Goal: Book appointment/travel/reservation

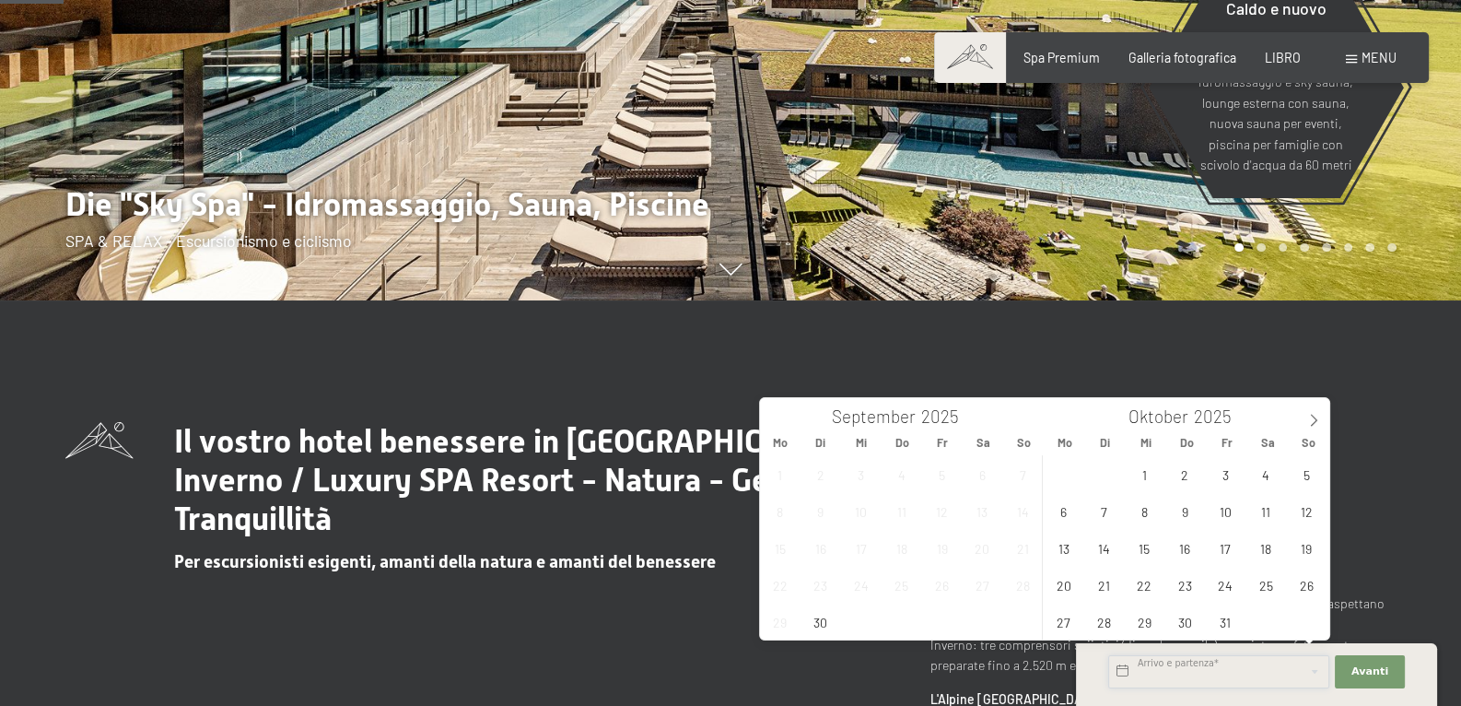
click at [1162, 666] on input "text" at bounding box center [1218, 671] width 221 height 33
click at [1185, 477] on span "2" at bounding box center [1185, 474] width 36 height 36
click at [1310, 485] on span "5" at bounding box center [1307, 474] width 36 height 36
type input "Do. 02.10.2025 - So. 05.10.2025"
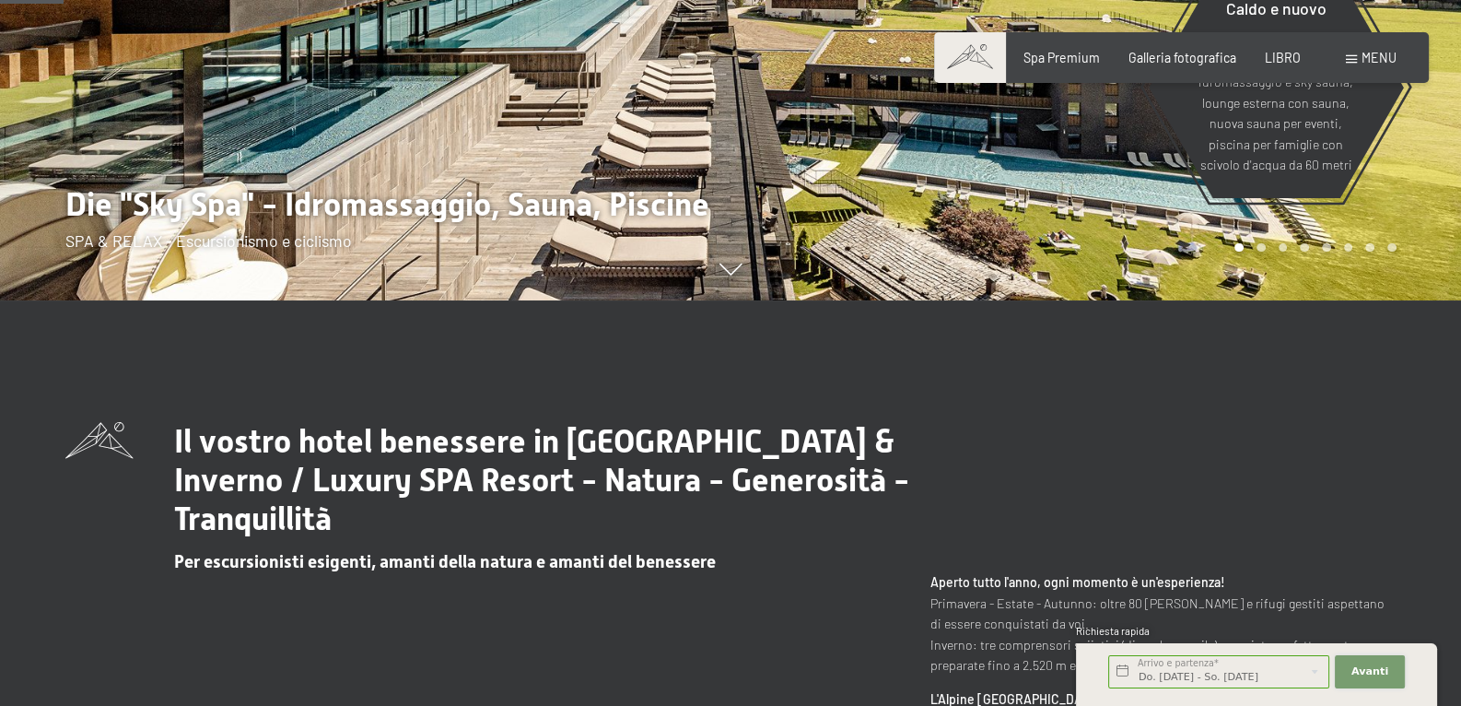
drag, startPoint x: 1381, startPoint y: 660, endPoint x: 1371, endPoint y: 658, distance: 10.3
click at [1380, 659] on button "Avanti Nascondi i campi dell'indirizzo" at bounding box center [1370, 671] width 70 height 33
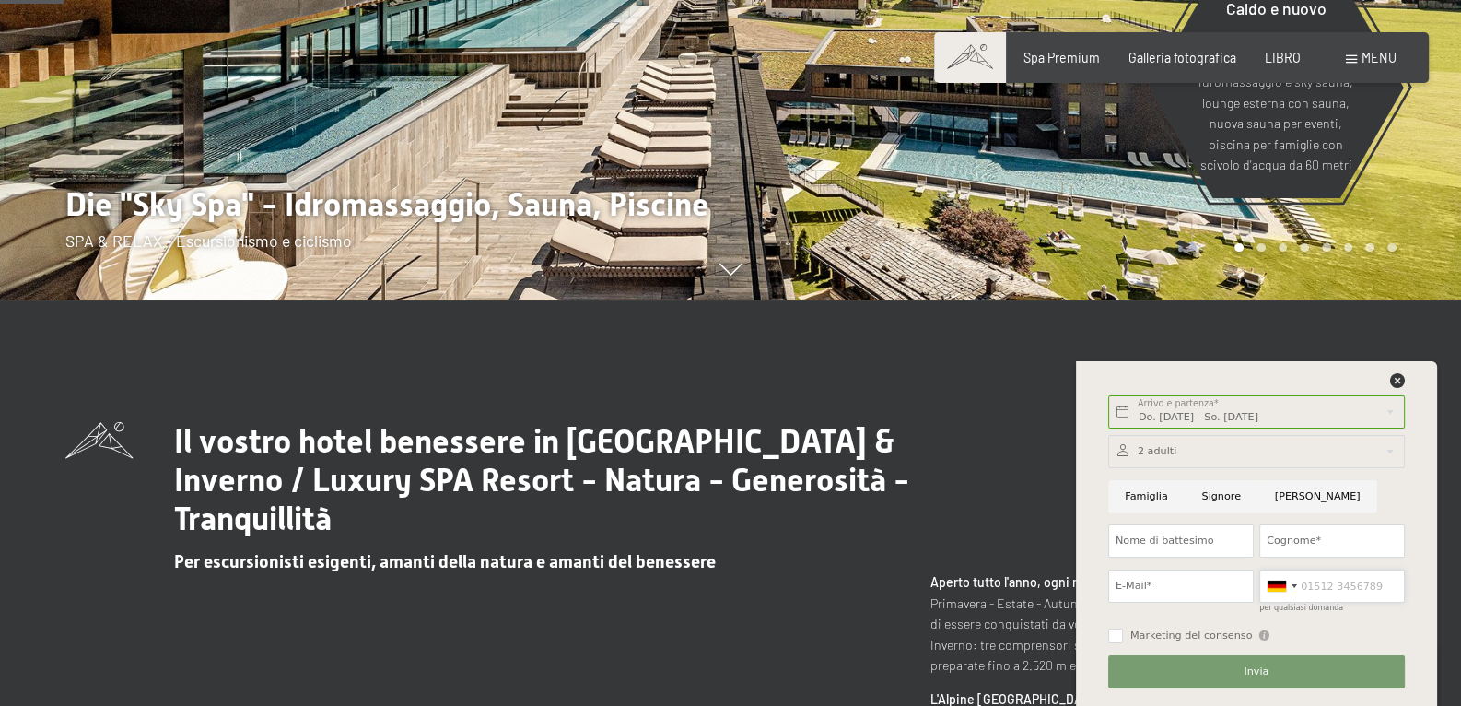
click at [1353, 589] on input "per qualsiasi domanda" at bounding box center [1332, 585] width 146 height 33
click at [1281, 590] on div at bounding box center [1276, 585] width 18 height 11
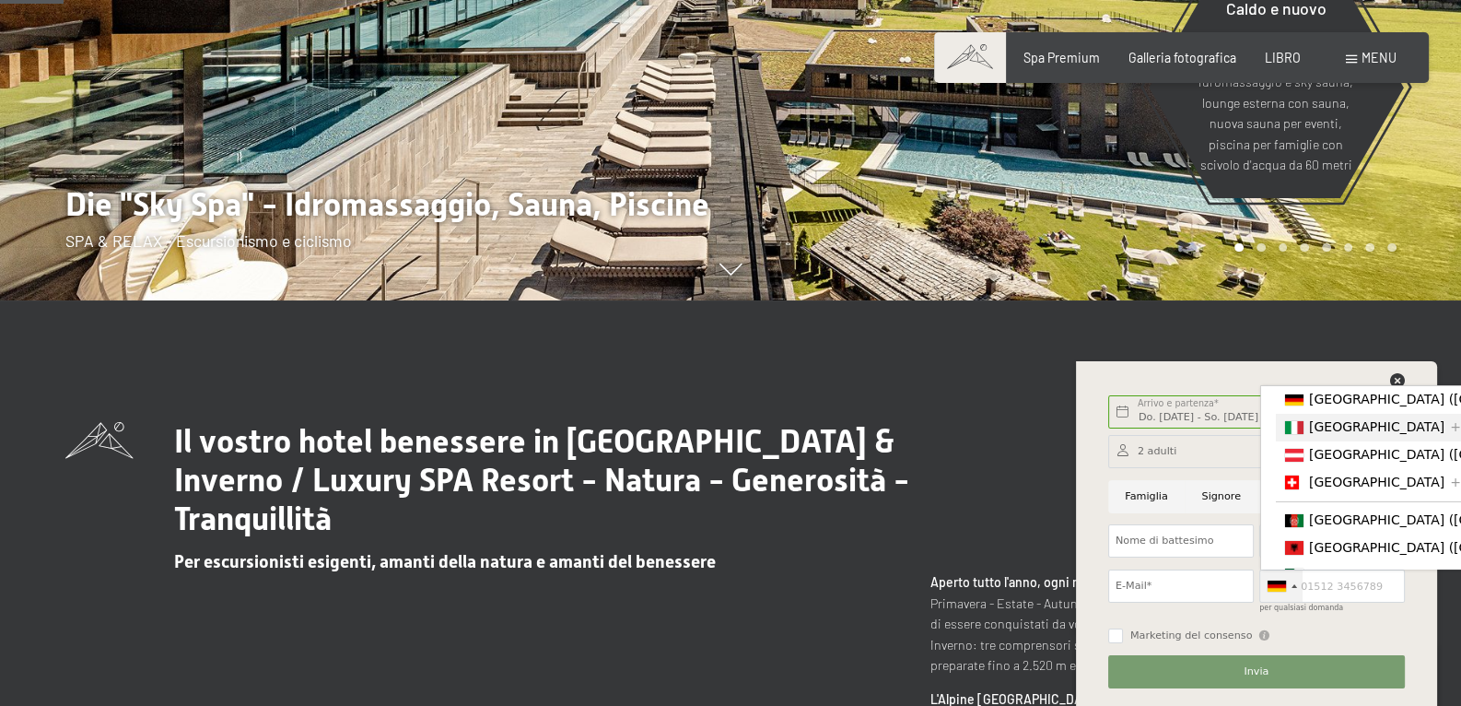
click at [1333, 434] on font "Italia" at bounding box center [1376, 426] width 135 height 15
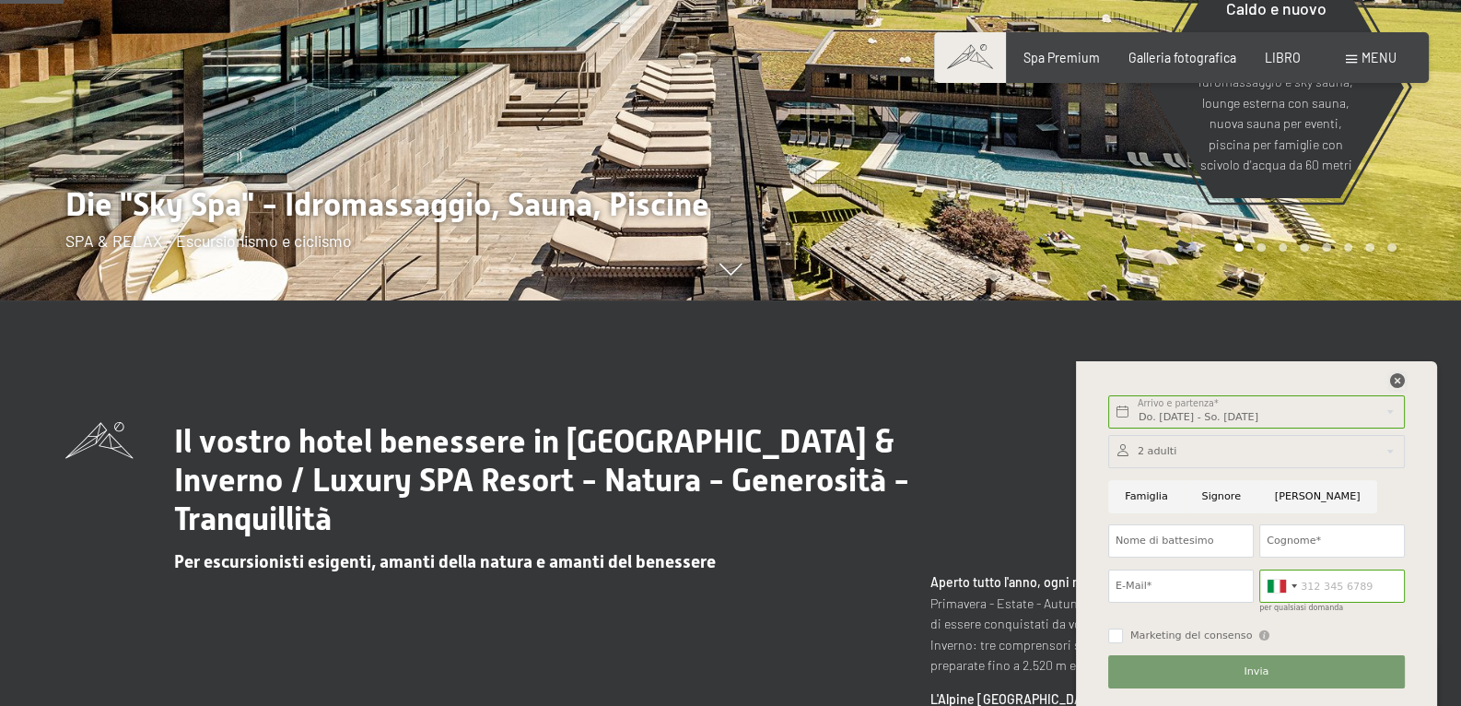
click at [1398, 383] on icon at bounding box center [1397, 380] width 15 height 15
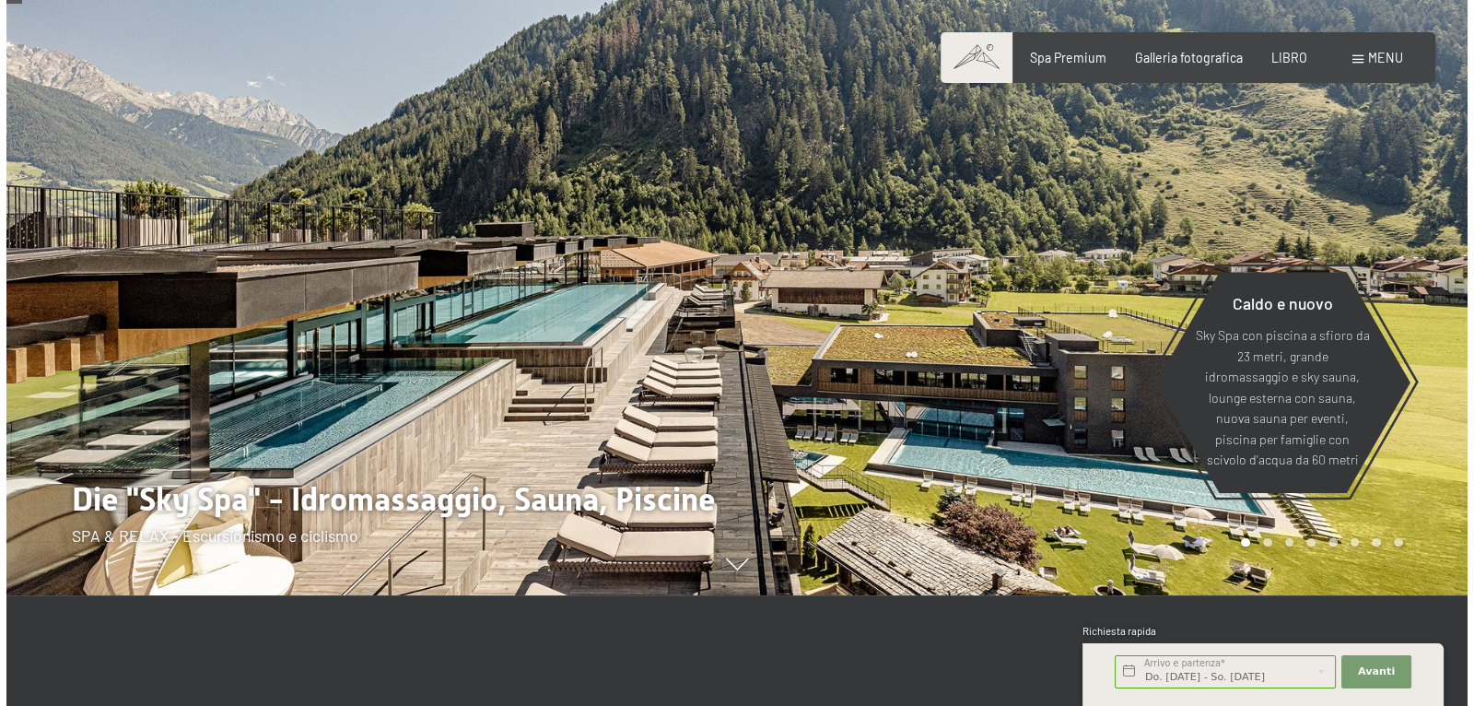
scroll to position [101, 0]
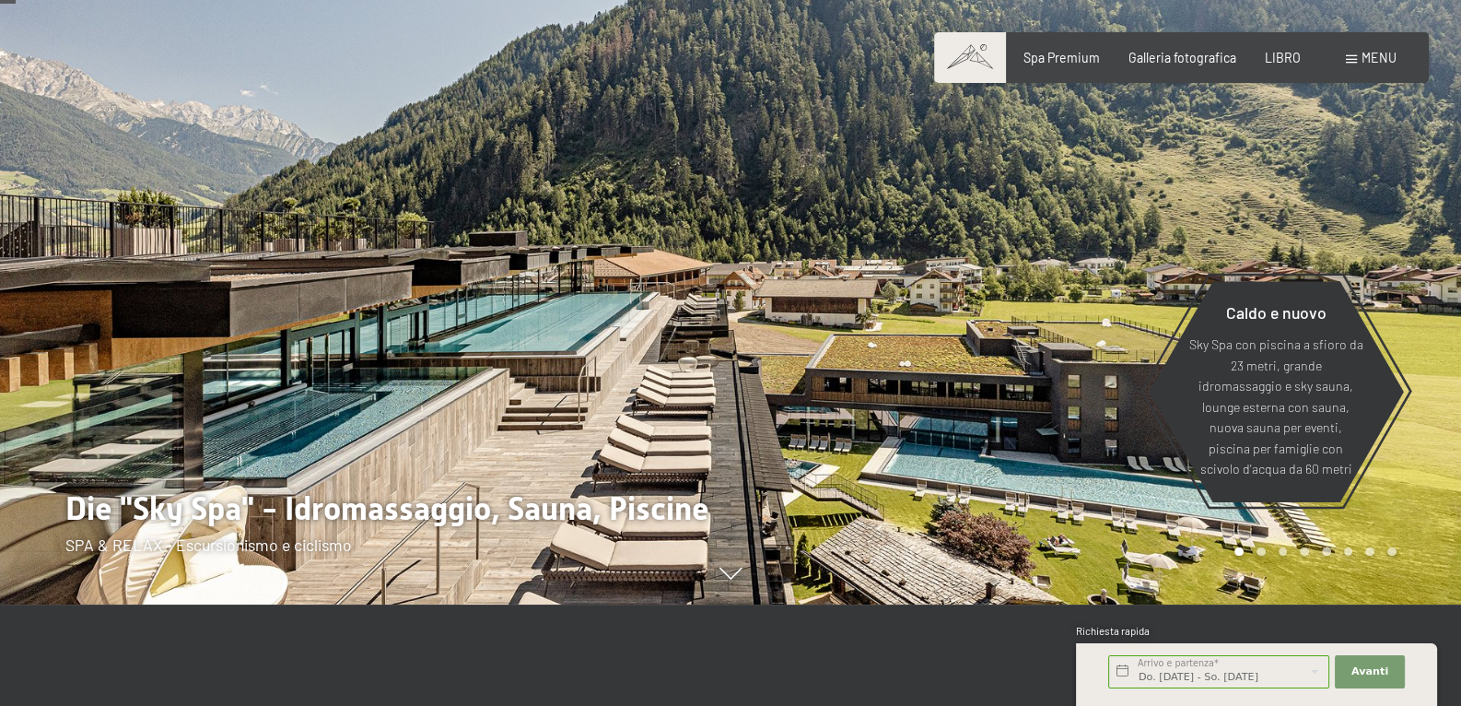
click at [1361, 60] on font "menu" at bounding box center [1378, 58] width 35 height 16
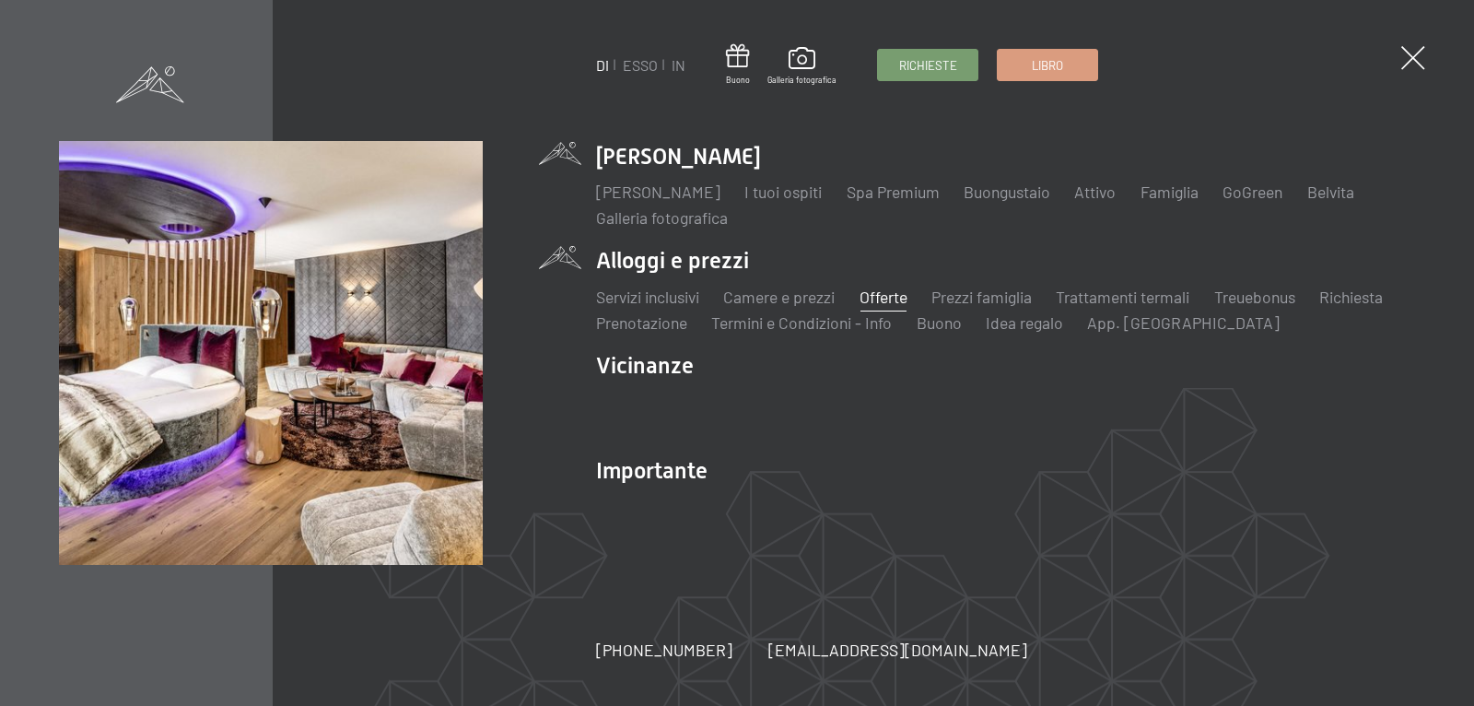
click at [905, 302] on font "Offerte" at bounding box center [883, 296] width 48 height 20
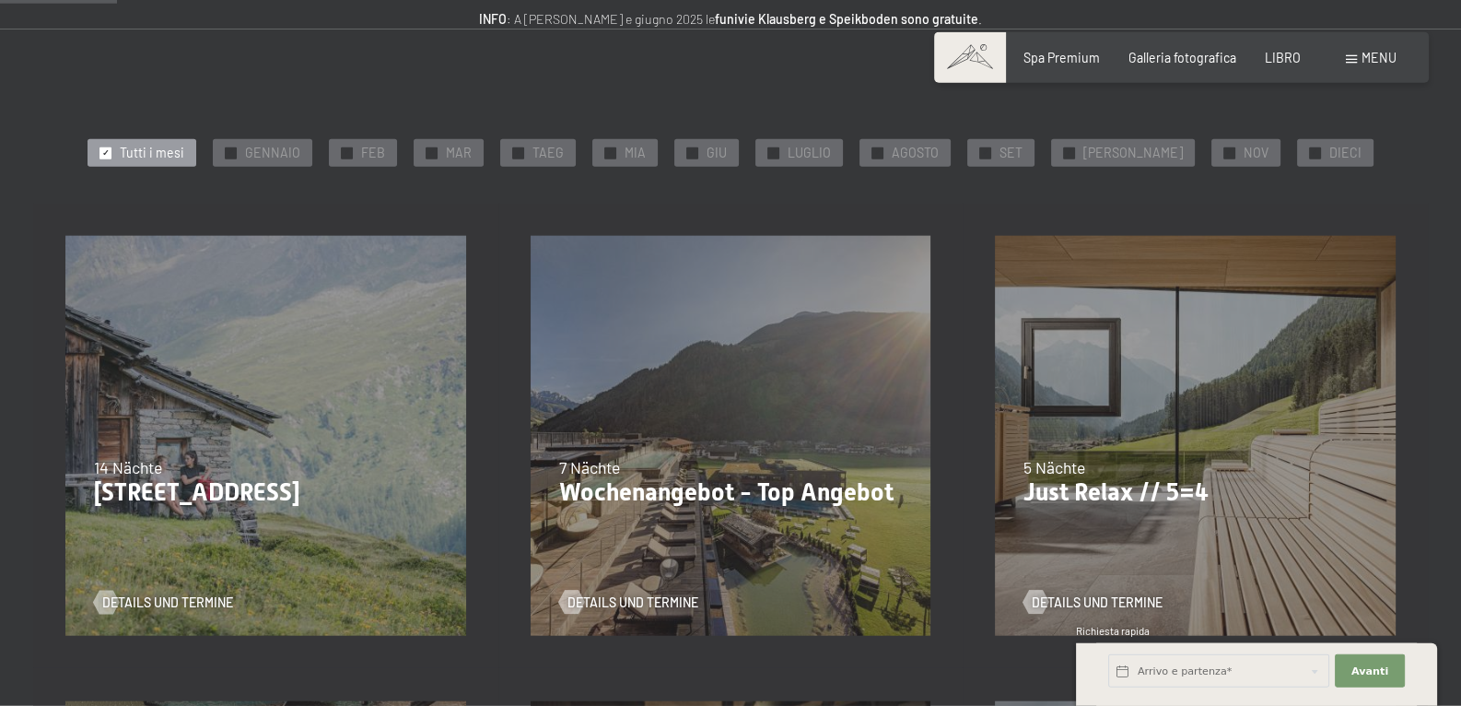
scroll to position [304, 0]
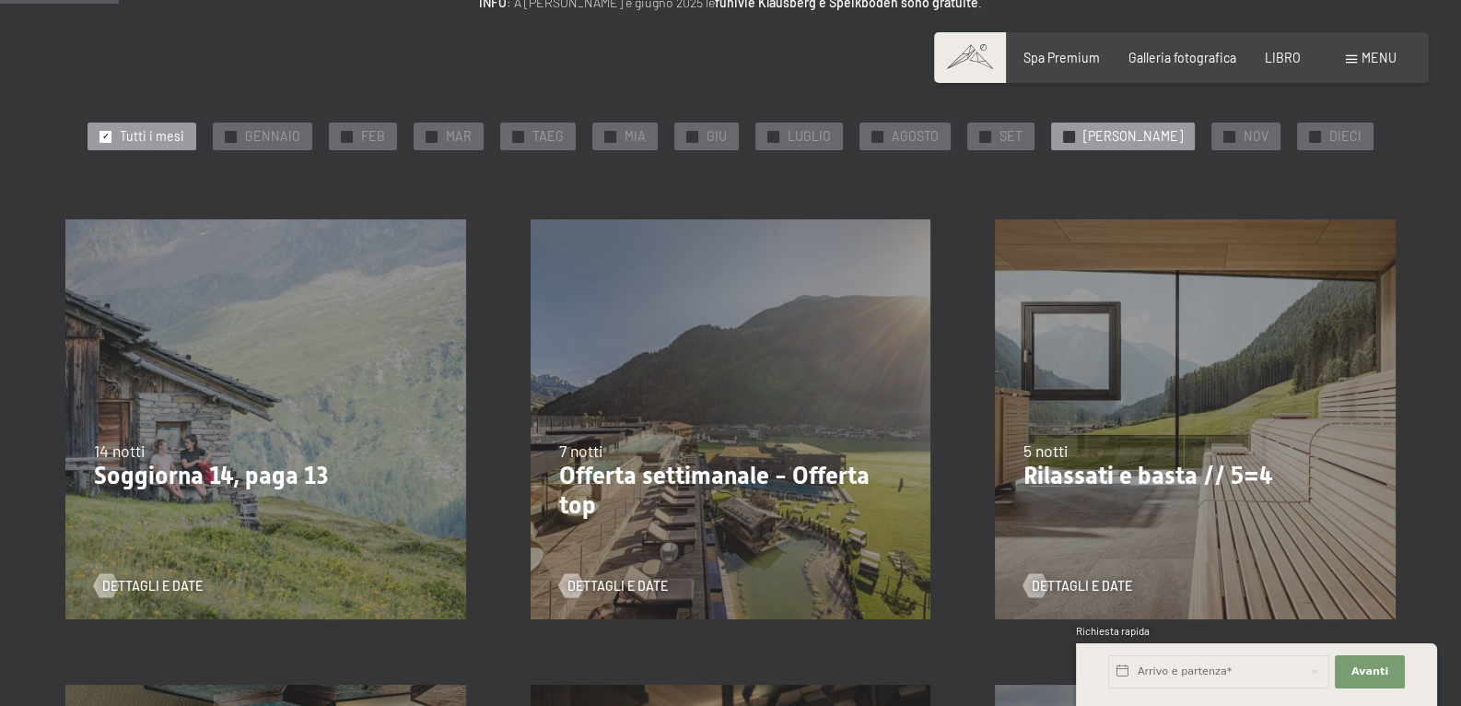
click at [1138, 136] on font "[PERSON_NAME]" at bounding box center [1132, 136] width 99 height 16
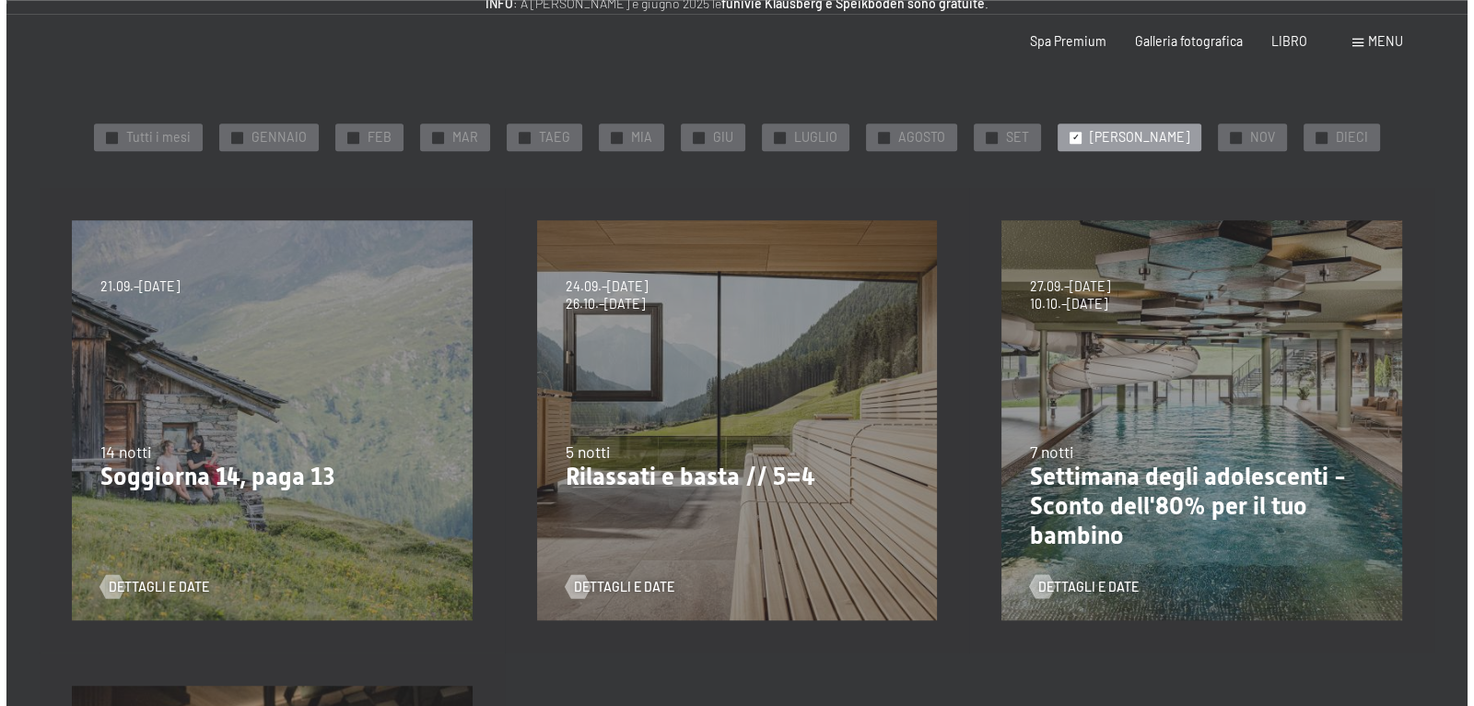
scroll to position [0, 0]
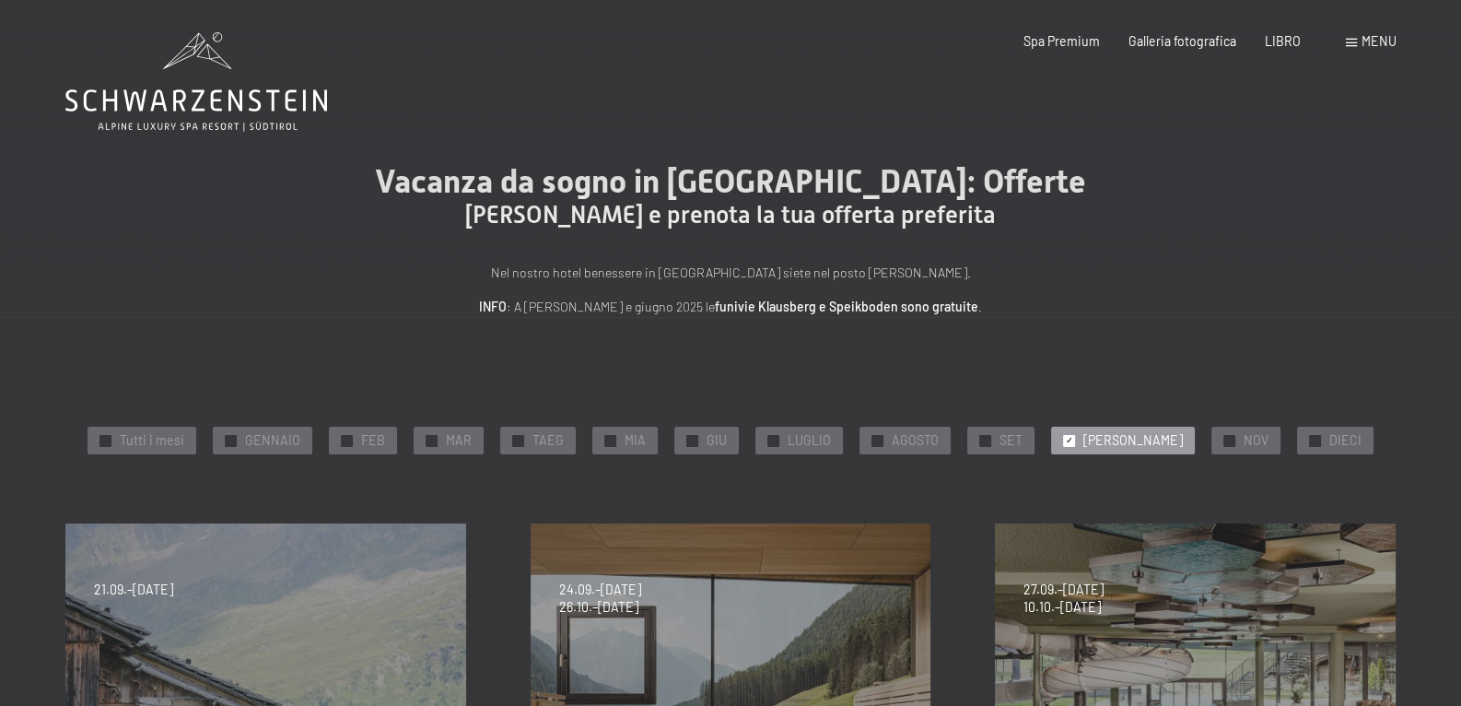
click at [1363, 47] on font "menu" at bounding box center [1378, 41] width 35 height 16
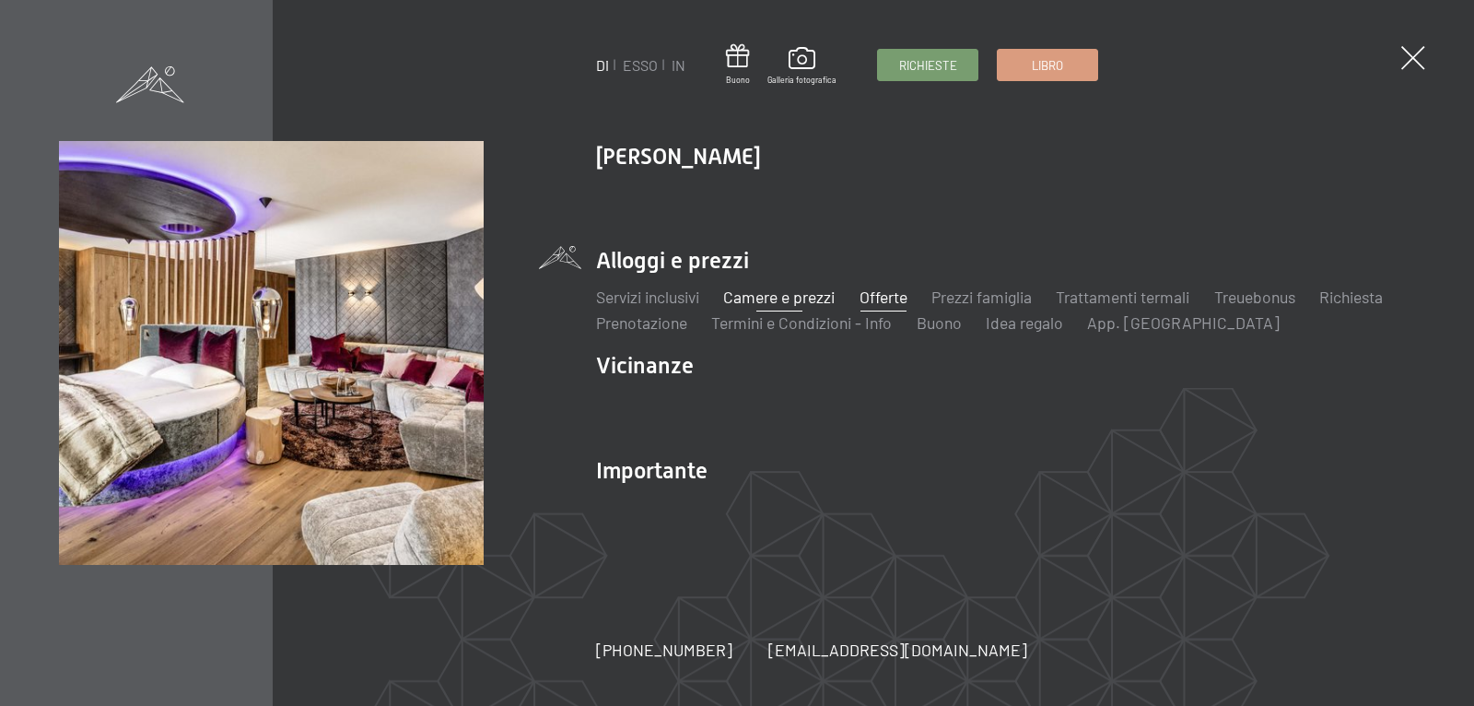
click at [766, 295] on font "Camere e prezzi" at bounding box center [778, 296] width 111 height 20
click at [687, 328] on font "Prenotazione" at bounding box center [641, 322] width 91 height 20
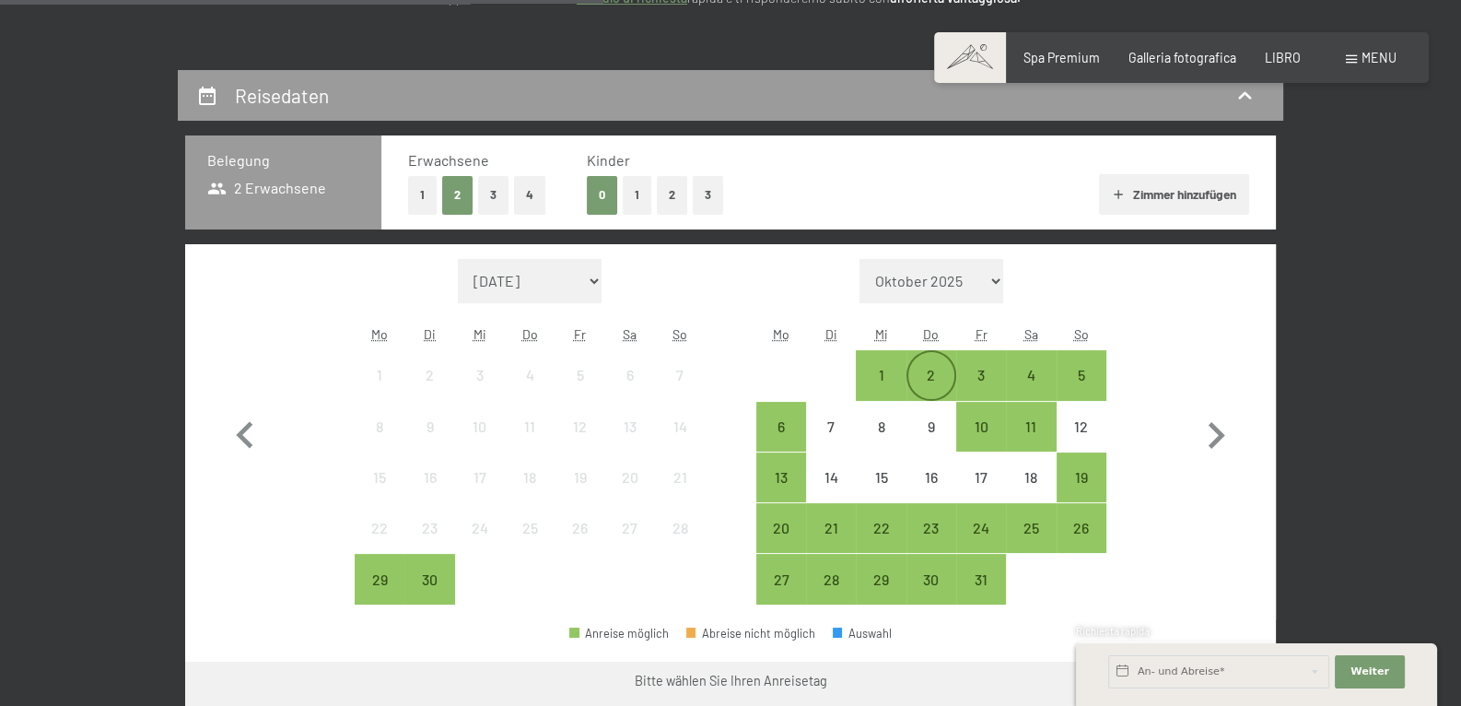
scroll to position [317, 0]
click at [936, 378] on div "2" at bounding box center [931, 391] width 46 height 46
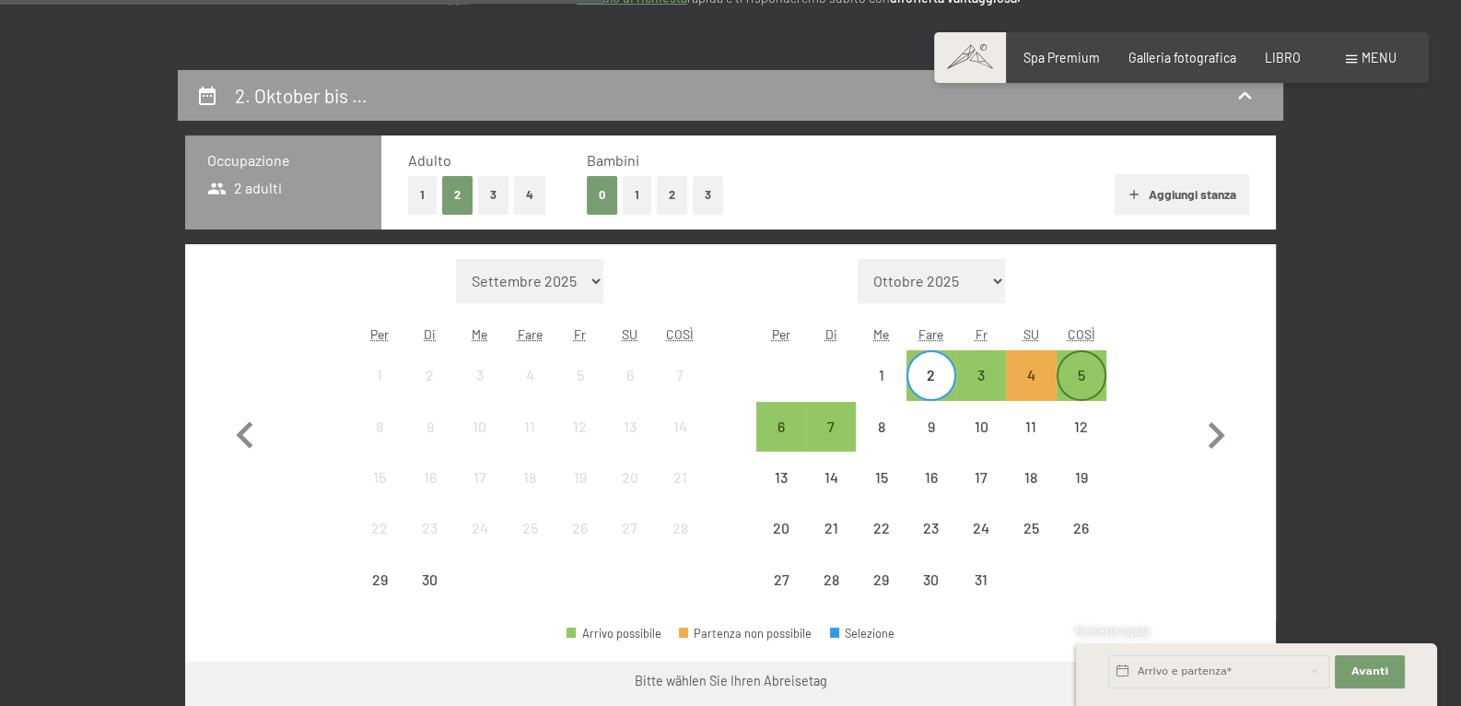
click at [1091, 381] on div "5" at bounding box center [1081, 391] width 46 height 46
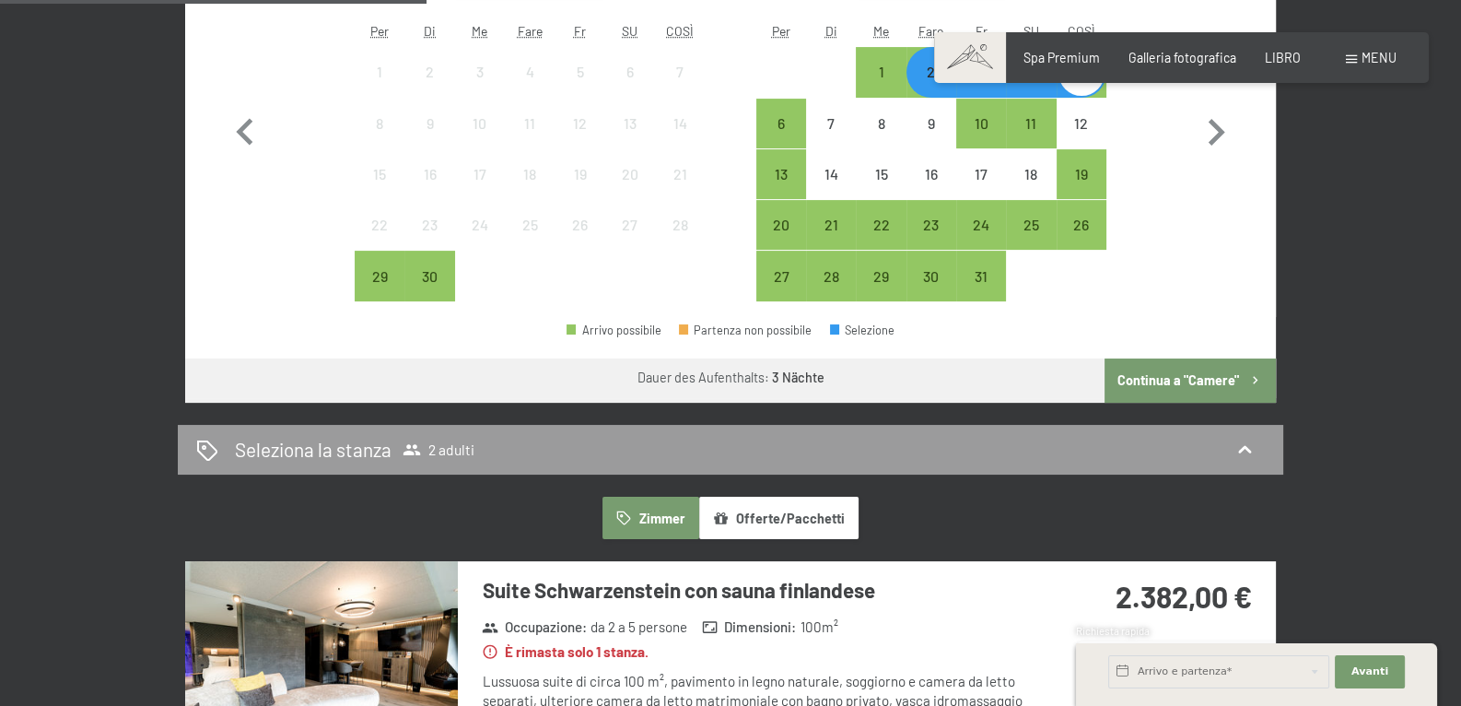
scroll to position [418, 0]
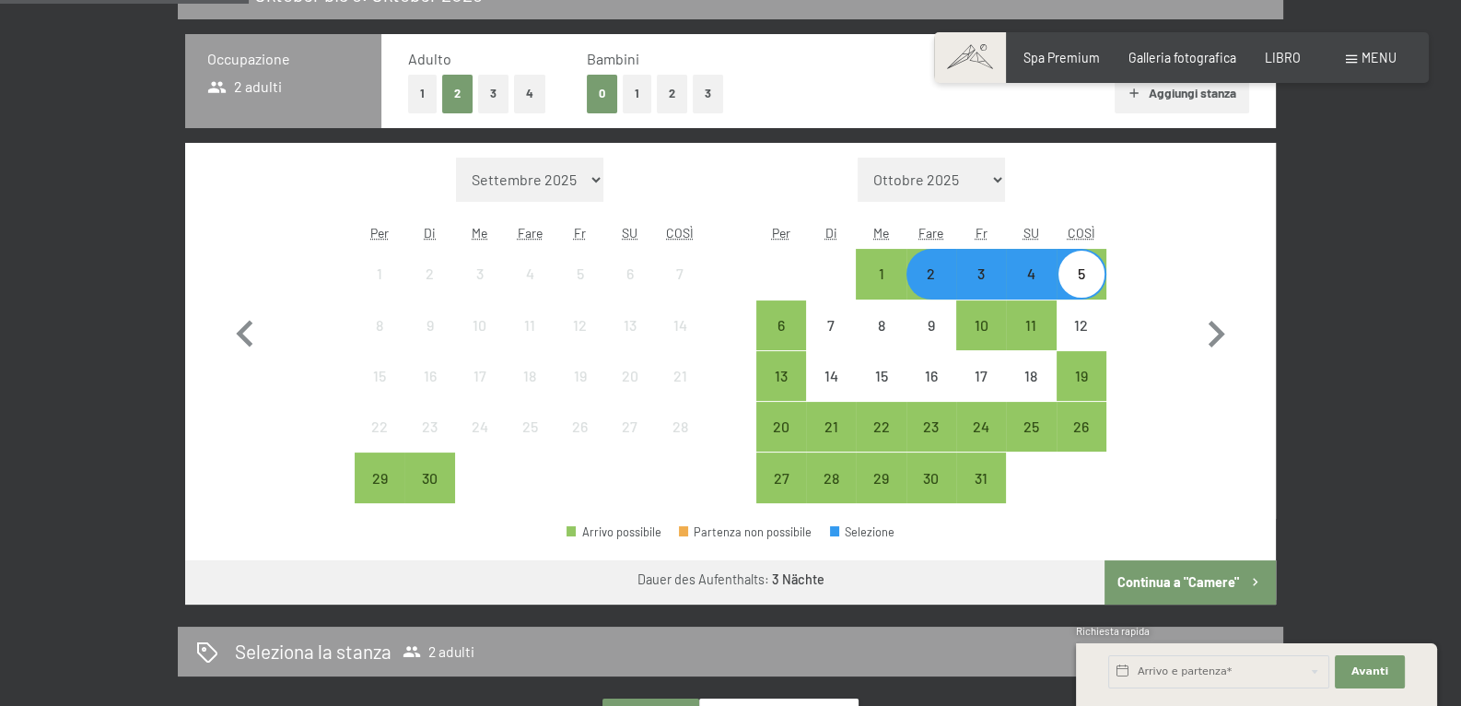
click at [1205, 577] on font "Continua a "Camere"" at bounding box center [1178, 582] width 122 height 16
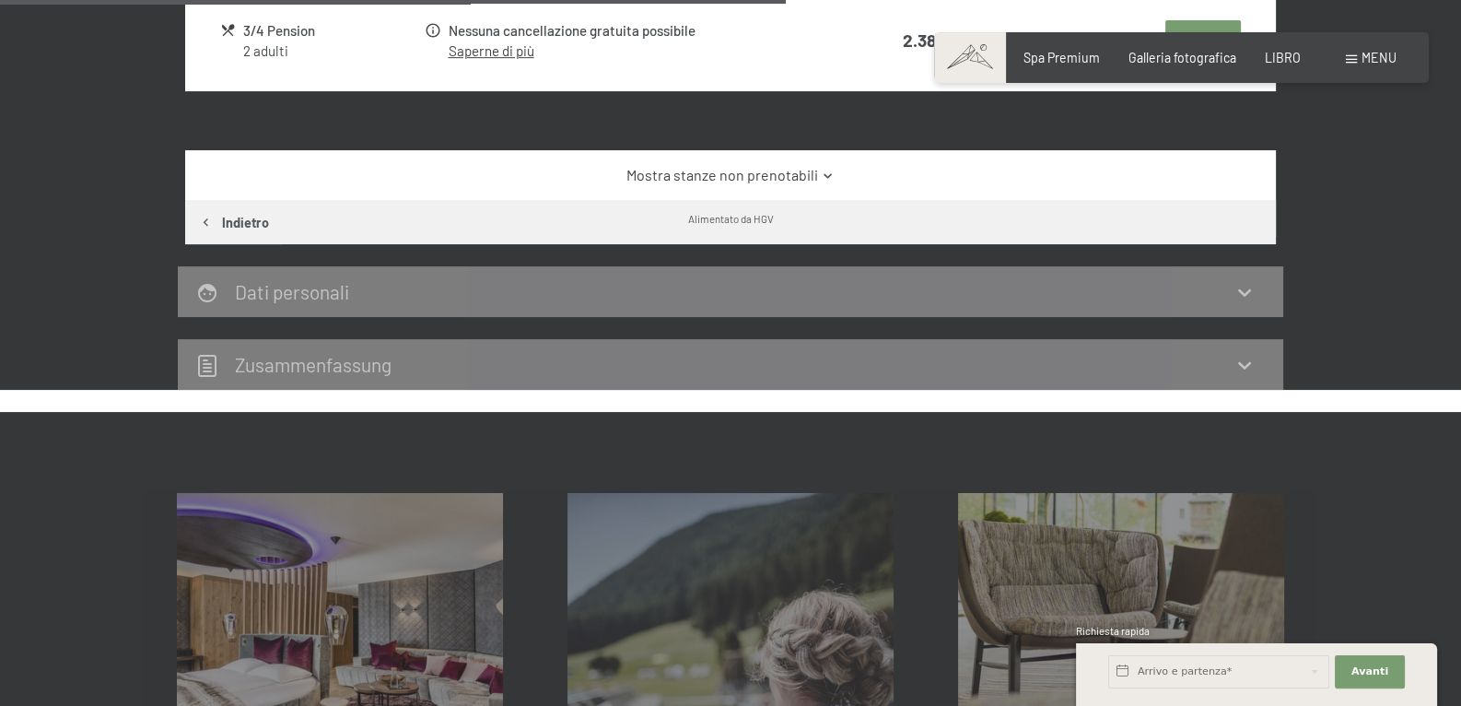
scroll to position [1299, 0]
